Goal: Task Accomplishment & Management: Complete application form

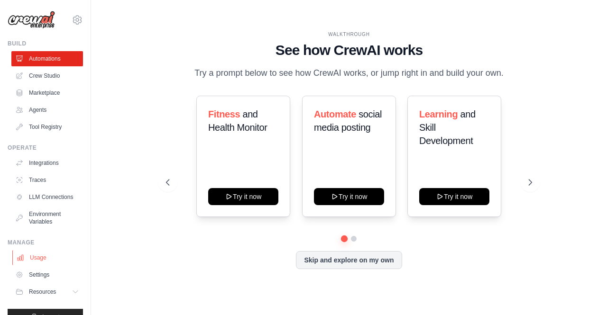
click at [55, 265] on link "Usage" at bounding box center [48, 257] width 72 height 15
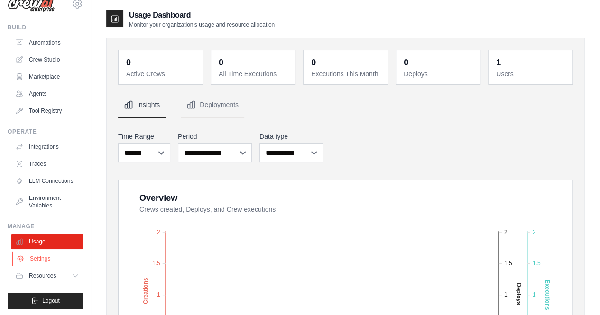
scroll to position [25, 0]
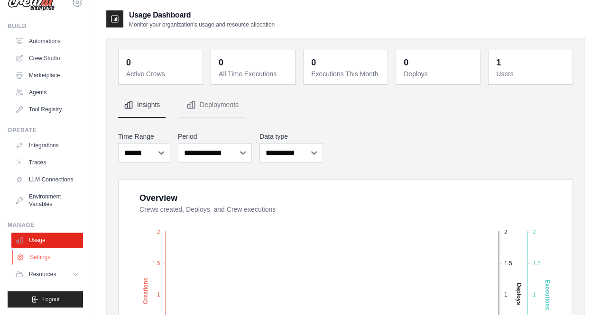
click at [40, 259] on link "Settings" at bounding box center [48, 257] width 72 height 15
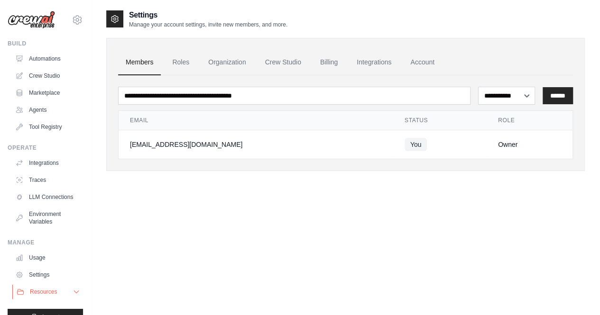
click at [41, 296] on span "Resources" at bounding box center [43, 292] width 27 height 8
click at [42, 60] on link "Automations" at bounding box center [48, 58] width 72 height 15
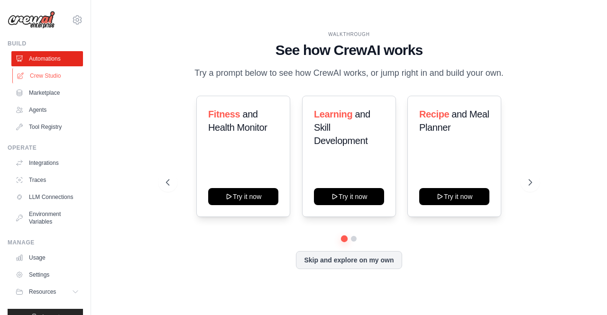
click at [51, 76] on link "Crew Studio" at bounding box center [48, 75] width 72 height 15
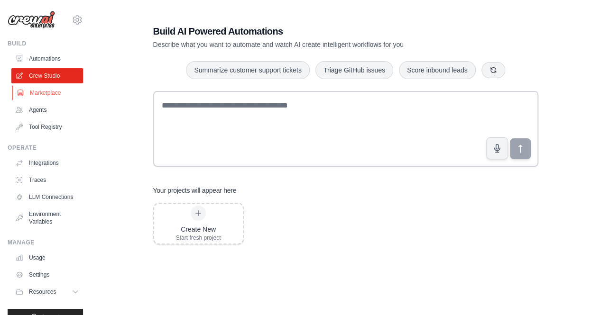
click at [51, 92] on link "Marketplace" at bounding box center [48, 92] width 72 height 15
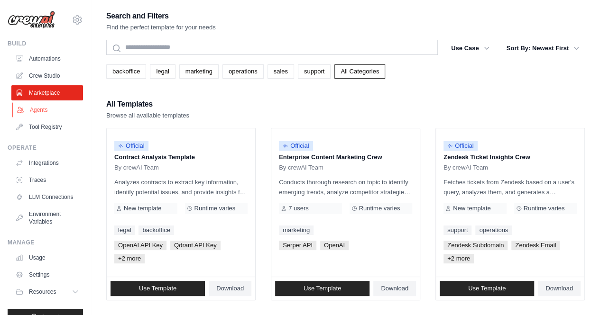
click at [43, 109] on link "Agents" at bounding box center [48, 109] width 72 height 15
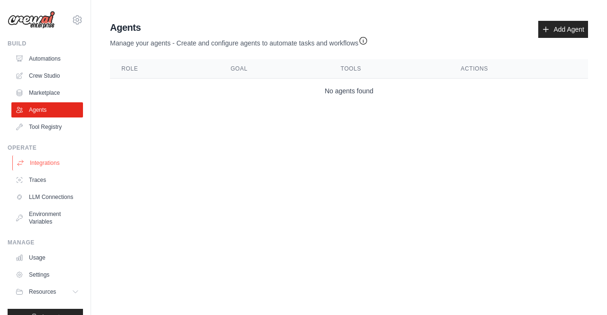
click at [56, 162] on link "Integrations" at bounding box center [48, 162] width 72 height 15
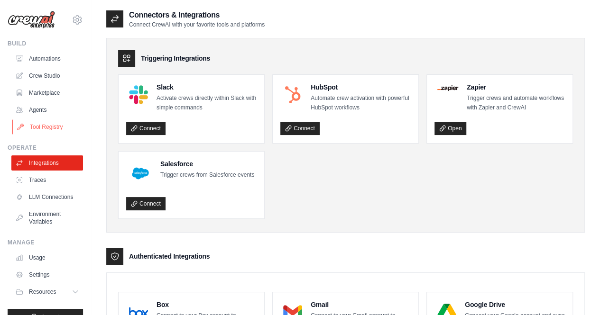
click at [42, 124] on link "Tool Registry" at bounding box center [48, 126] width 72 height 15
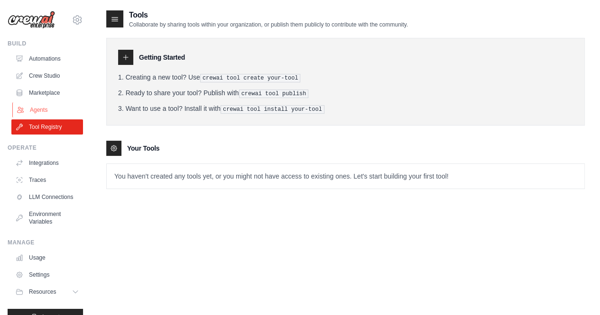
click at [41, 110] on link "Agents" at bounding box center [48, 109] width 72 height 15
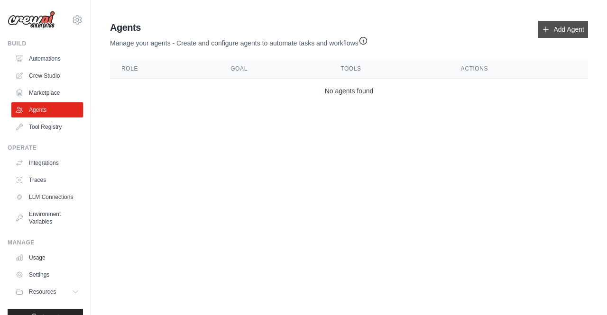
click at [570, 29] on link "Add Agent" at bounding box center [563, 29] width 50 height 17
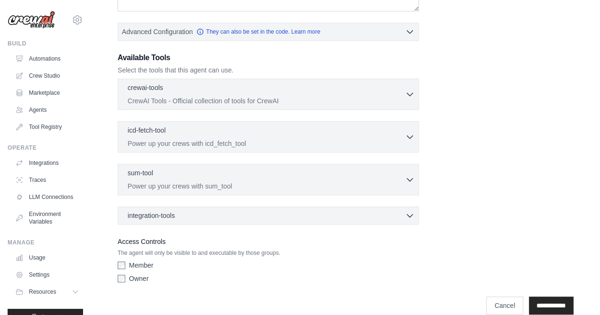
scroll to position [233, 0]
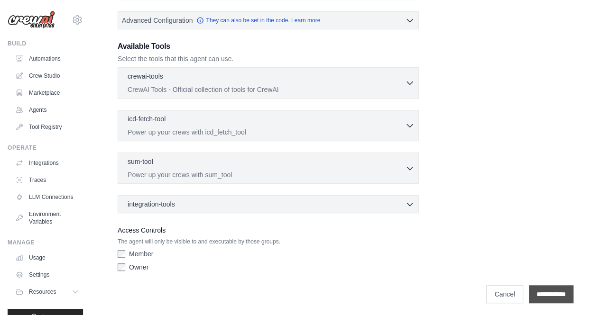
click at [544, 289] on input "**********" at bounding box center [550, 294] width 45 height 18
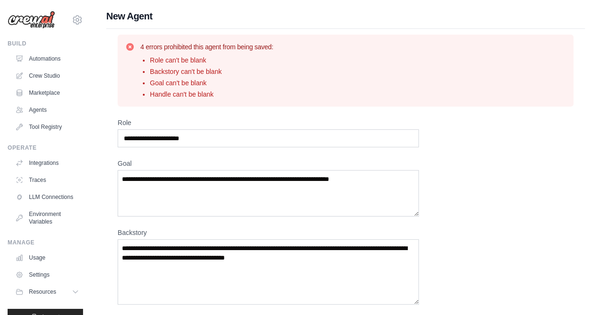
scroll to position [0, 0]
click at [201, 136] on input "Role" at bounding box center [268, 138] width 301 height 18
drag, startPoint x: 201, startPoint y: 136, endPoint x: 116, endPoint y: 141, distance: 85.4
click at [116, 141] on div "4 errors prohibited this agent from being saved: Role can't be blank Backstory …" at bounding box center [345, 321] width 478 height 585
type input "**********"
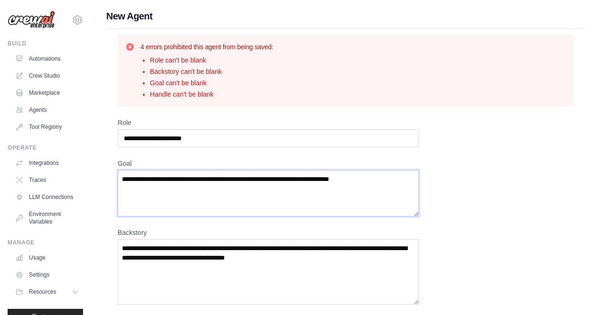
click at [383, 180] on textarea "Goal" at bounding box center [268, 193] width 301 height 46
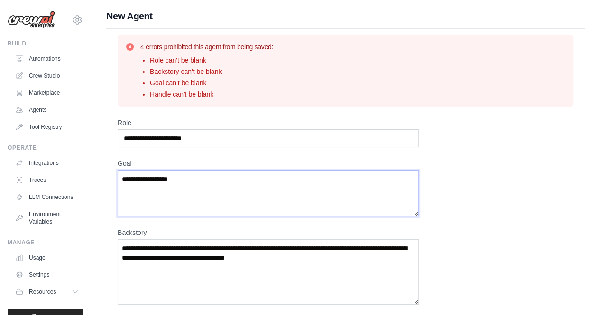
type textarea "**********"
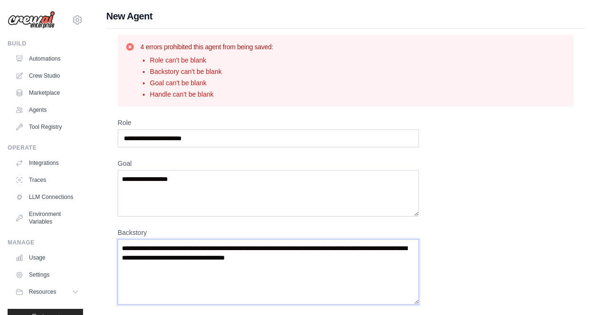
click at [164, 251] on textarea "Backstory" at bounding box center [268, 271] width 301 height 65
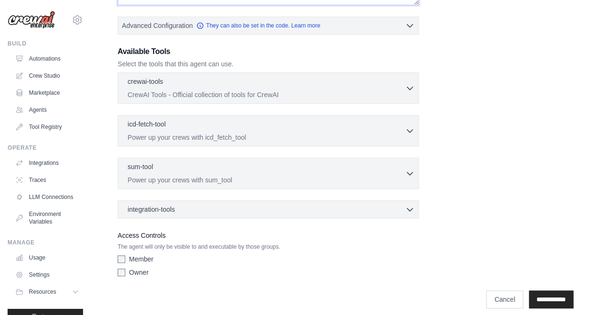
scroll to position [305, 0]
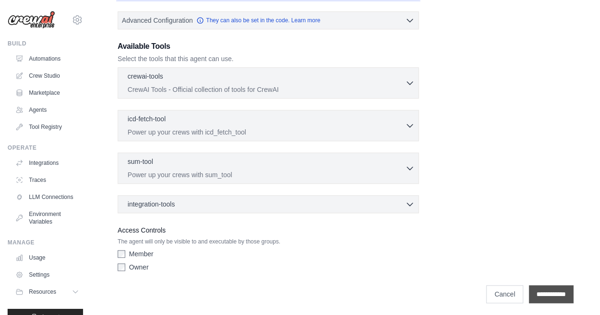
type textarea "****"
click at [541, 290] on input "**********" at bounding box center [550, 294] width 45 height 18
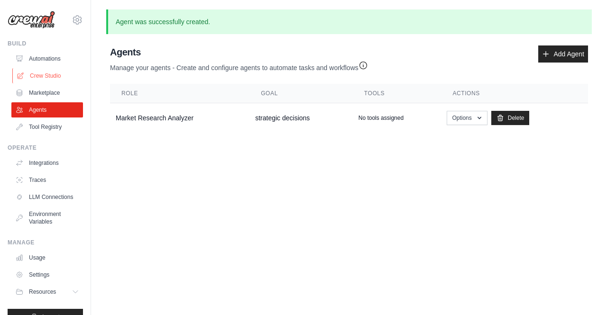
click at [43, 74] on link "Crew Studio" at bounding box center [48, 75] width 72 height 15
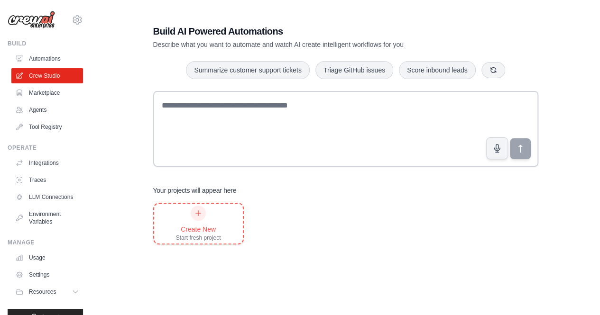
click at [209, 225] on div "Create New" at bounding box center [198, 229] width 45 height 9
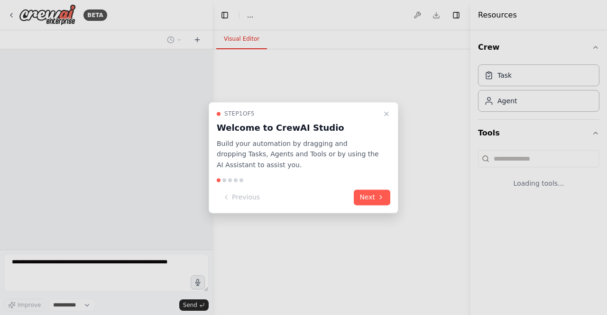
select select "****"
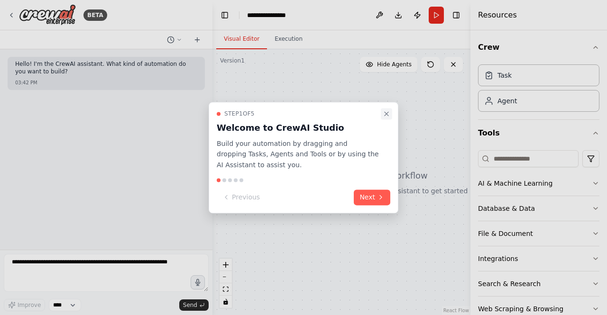
click at [388, 112] on icon "Close walkthrough" at bounding box center [386, 114] width 4 height 4
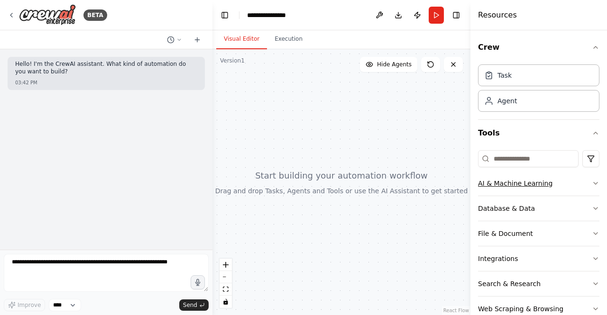
scroll to position [46, 0]
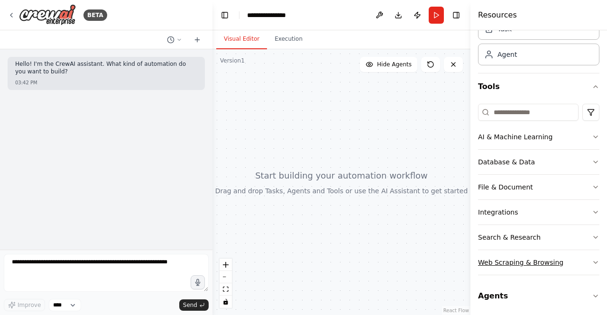
click at [567, 260] on button "Web Scraping & Browsing" at bounding box center [538, 262] width 121 height 25
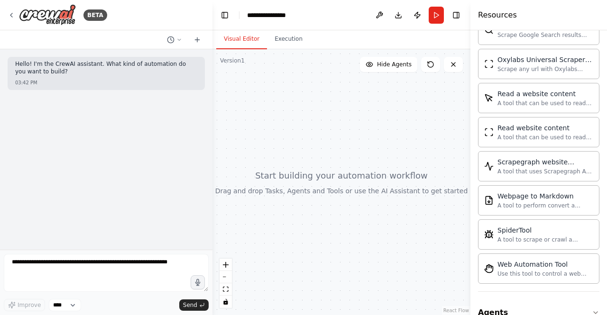
scroll to position [561, 0]
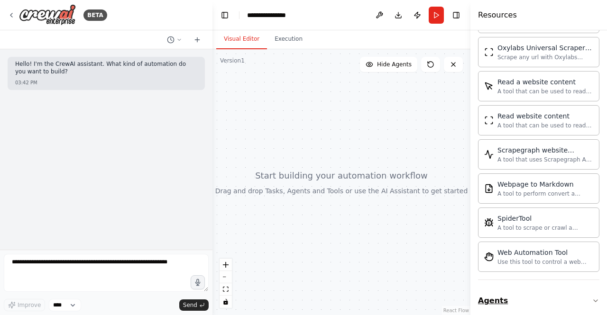
click at [533, 294] on button "Agents" at bounding box center [538, 301] width 121 height 27
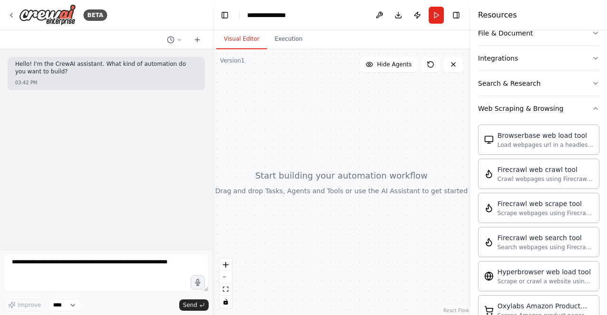
scroll to position [0, 0]
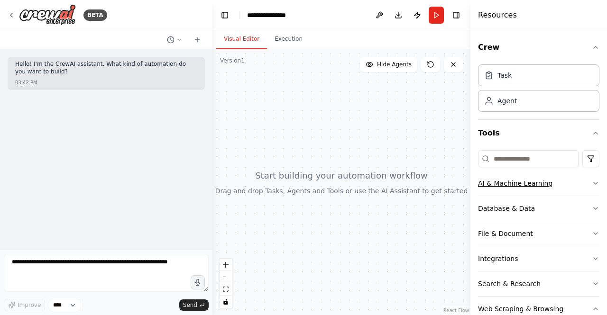
click at [558, 182] on button "AI & Machine Learning" at bounding box center [538, 183] width 121 height 25
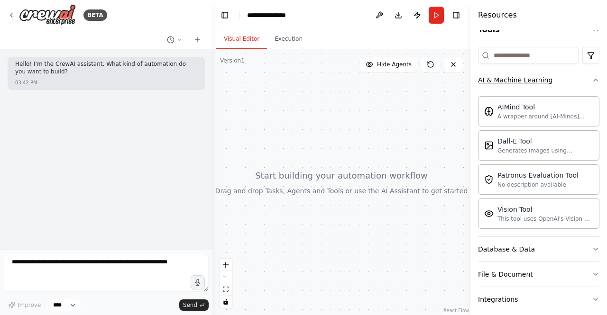
scroll to position [190, 0]
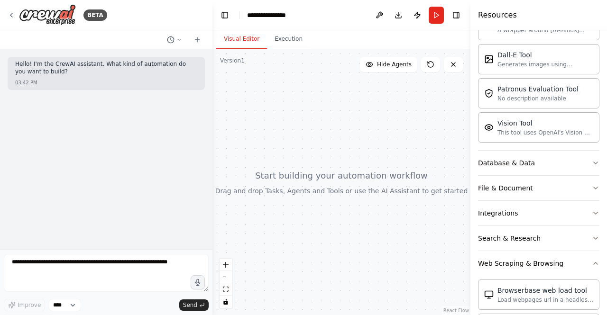
click at [555, 165] on button "Database & Data" at bounding box center [538, 163] width 121 height 25
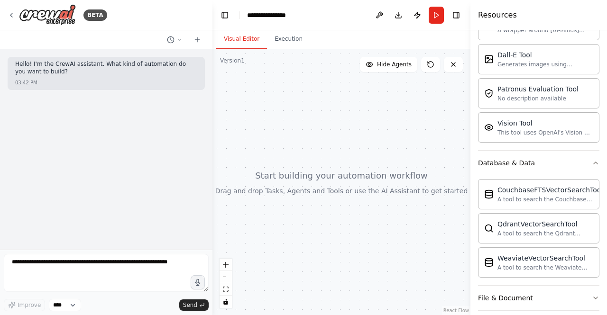
click at [555, 168] on button "Database & Data" at bounding box center [538, 163] width 121 height 25
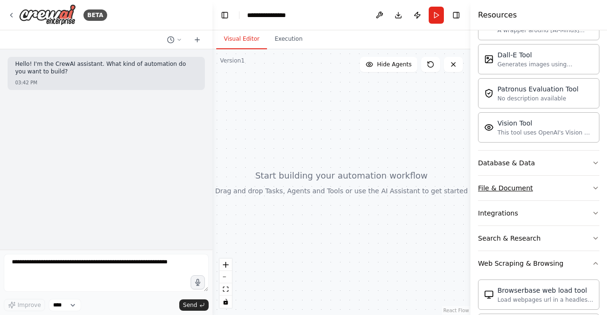
click at [554, 189] on button "File & Document" at bounding box center [538, 188] width 121 height 25
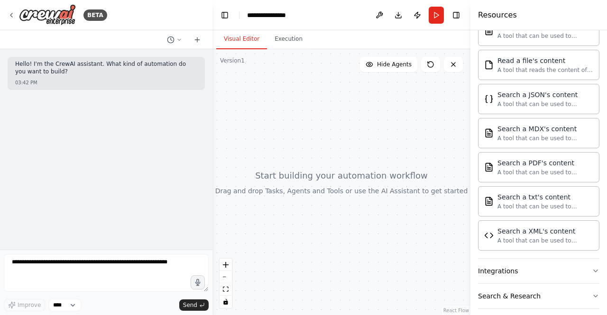
scroll to position [474, 0]
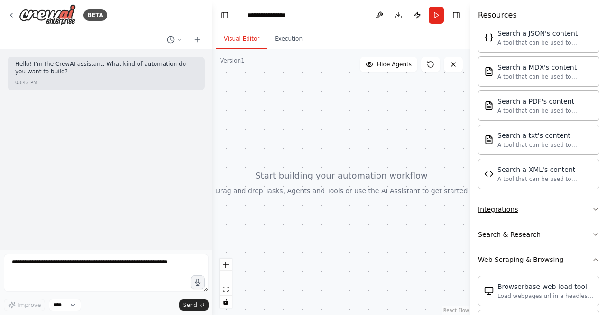
click at [547, 212] on button "Integrations" at bounding box center [538, 209] width 121 height 25
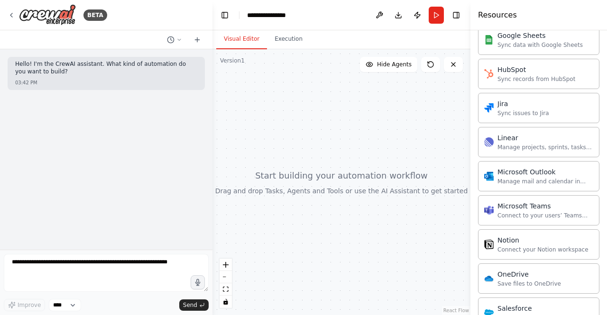
scroll to position [1137, 0]
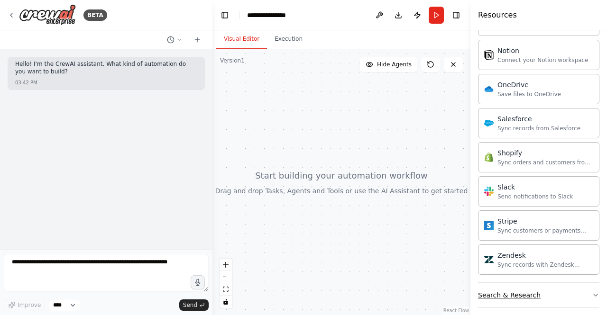
click at [563, 283] on button "Search & Research" at bounding box center [538, 295] width 121 height 25
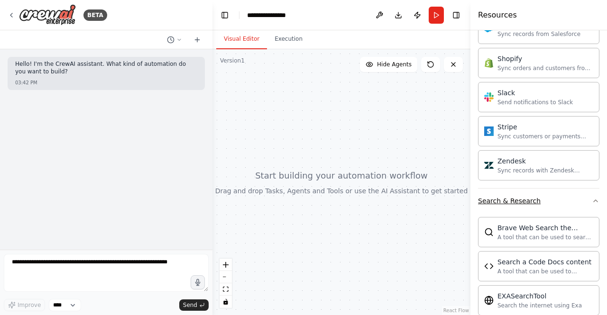
scroll to position [1232, 0]
click at [430, 63] on icon at bounding box center [431, 65] width 8 height 8
